Goal: Register for event/course

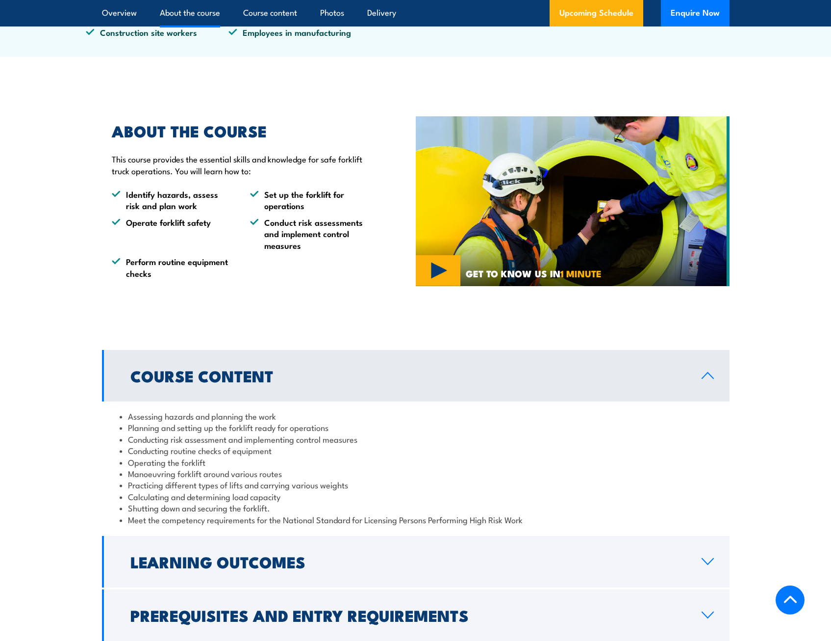
scroll to position [638, 0]
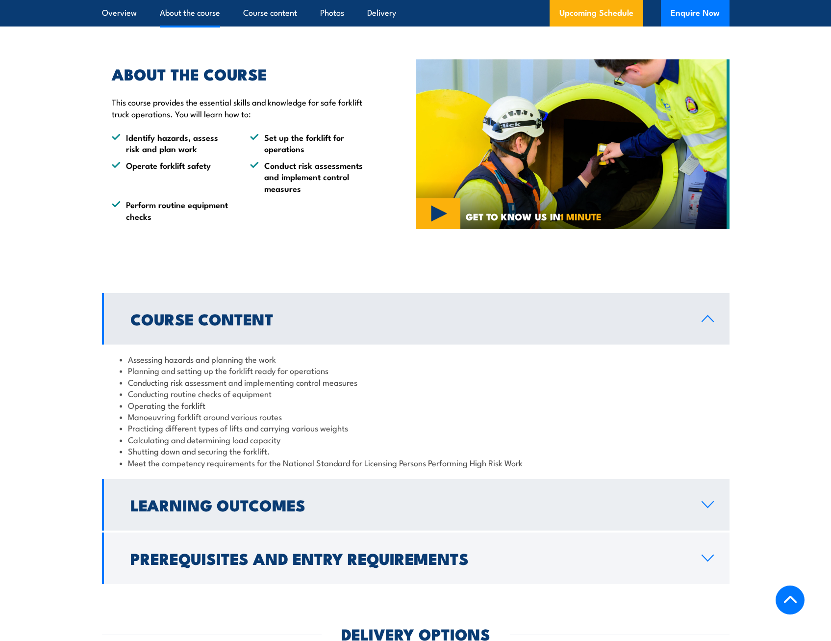
click at [275, 508] on h2 "Learning Outcomes" at bounding box center [408, 504] width 556 height 14
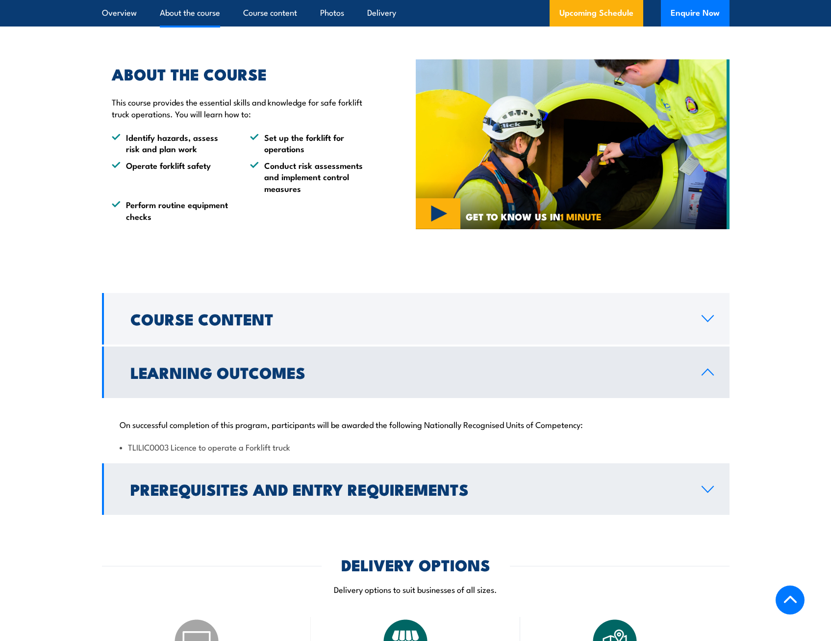
click at [291, 485] on h2 "Prerequisites and Entry Requirements" at bounding box center [408, 489] width 556 height 14
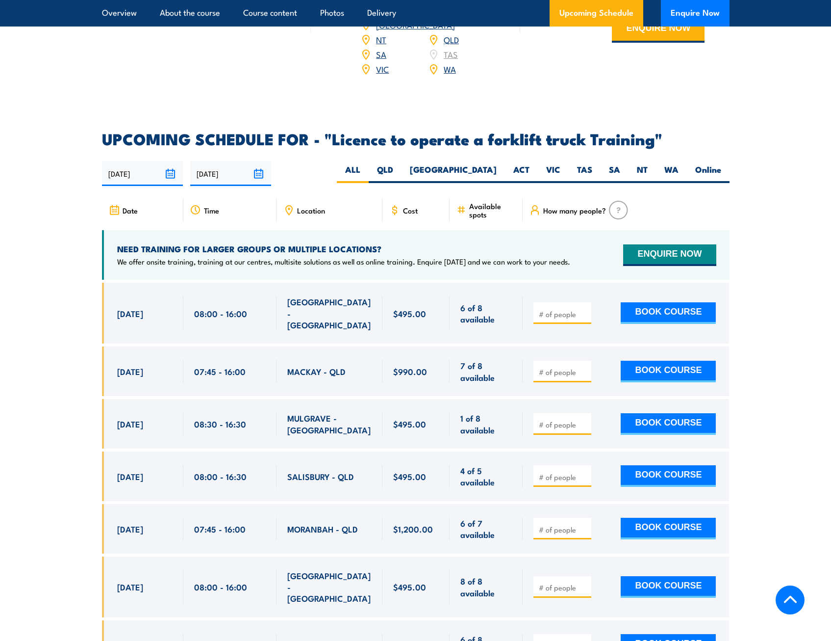
scroll to position [1668, 0]
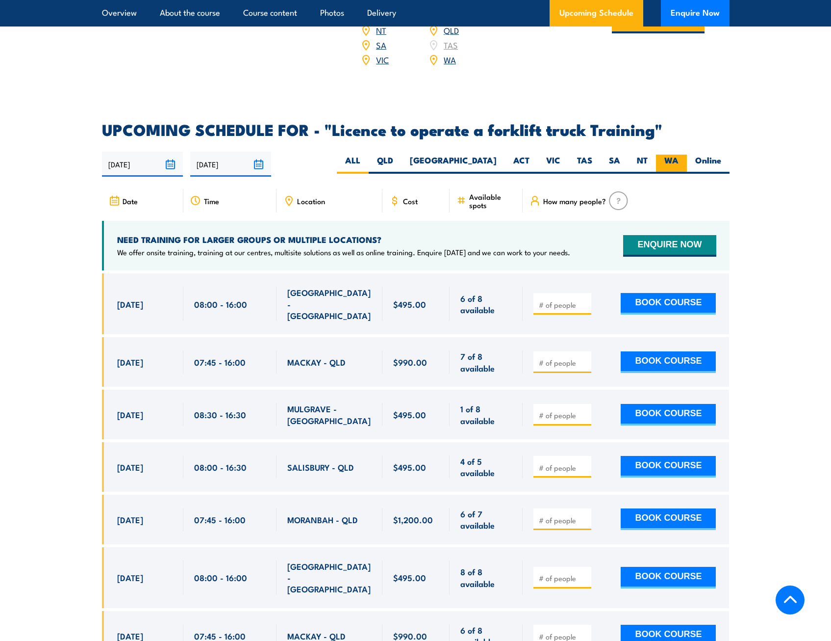
click at [669, 154] on label "WA" at bounding box center [671, 163] width 31 height 19
click at [679, 154] on input "WA" at bounding box center [682, 157] width 6 height 6
radio input "true"
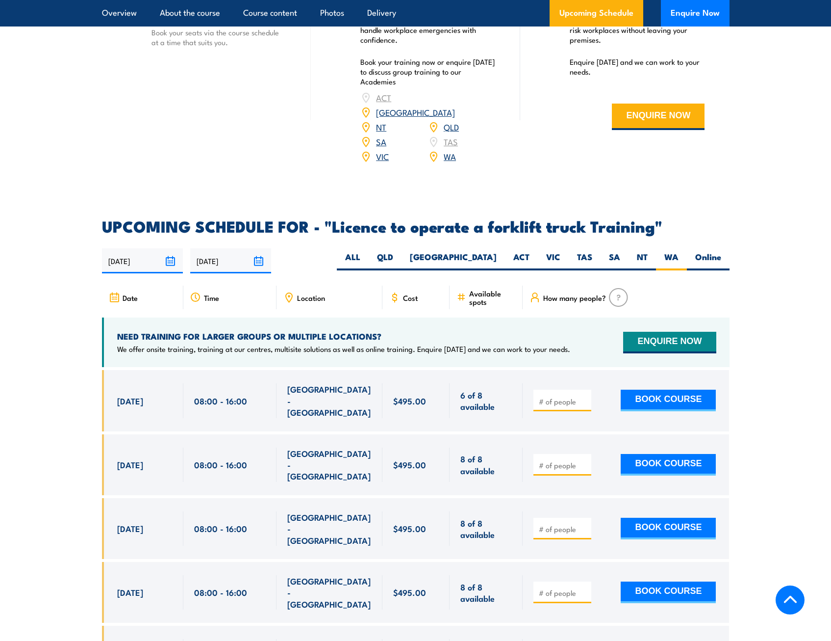
scroll to position [1347, 0]
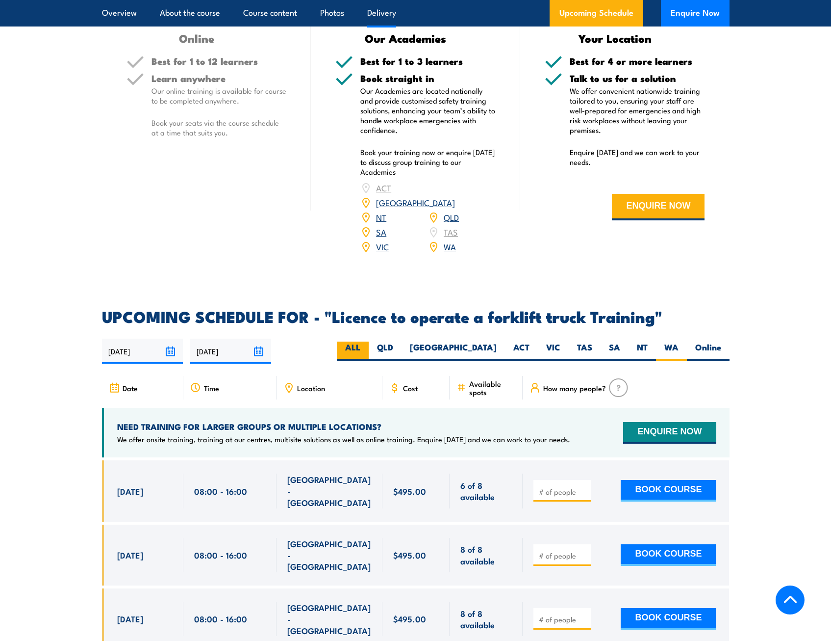
click at [369, 341] on label "ALL" at bounding box center [353, 350] width 32 height 19
click at [367, 341] on input "ALL" at bounding box center [363, 344] width 6 height 6
radio input "true"
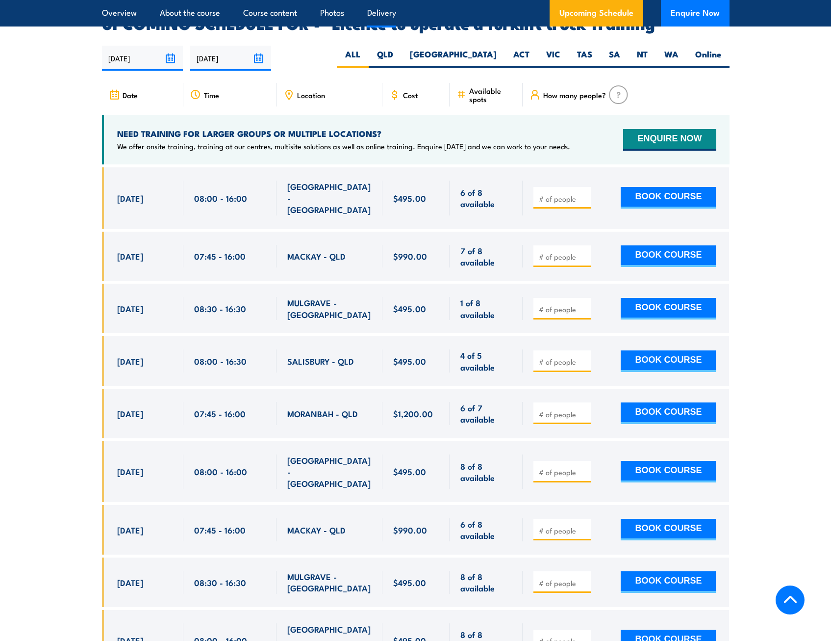
scroll to position [1642, 0]
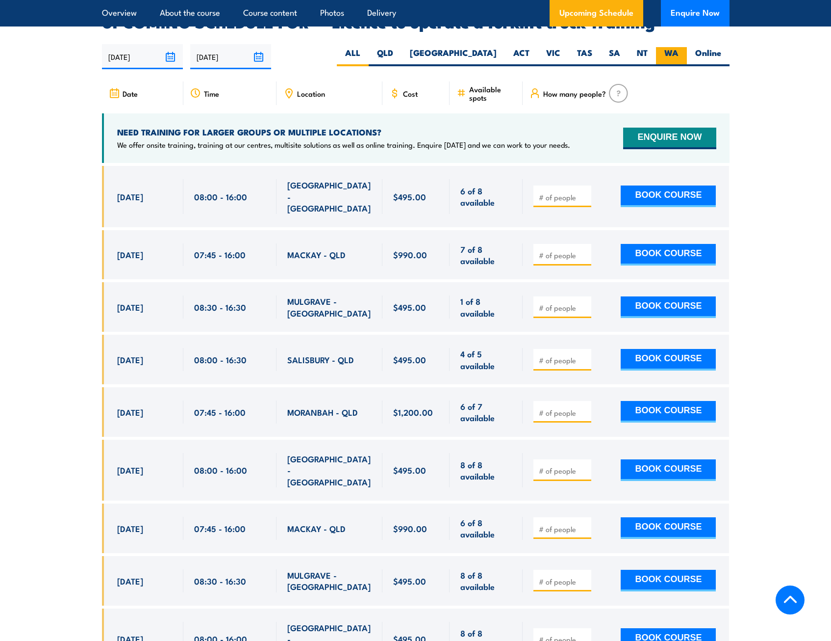
click at [673, 47] on label "WA" at bounding box center [671, 56] width 31 height 19
click at [679, 47] on input "WA" at bounding box center [682, 50] width 6 height 6
radio input "true"
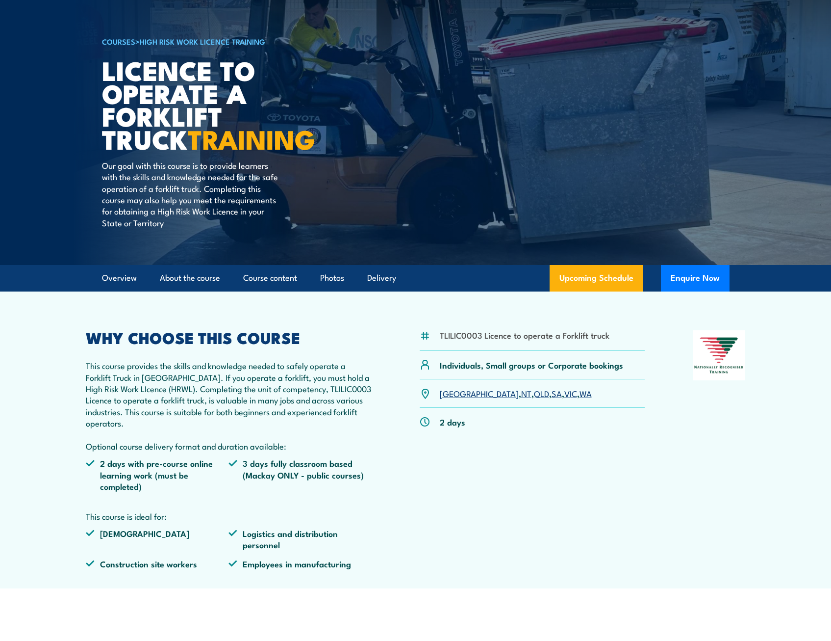
scroll to position [147, 0]
